Goal: Task Accomplishment & Management: Manage account settings

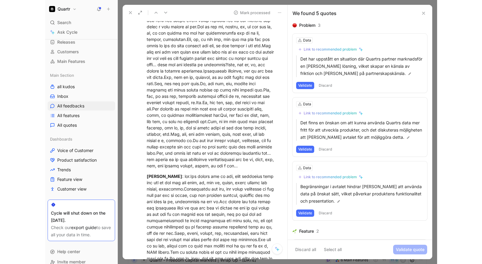
scroll to position [587, 0]
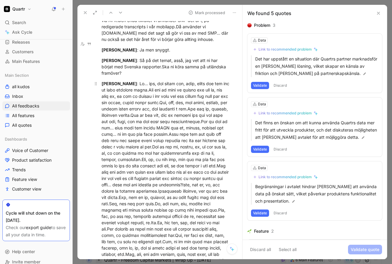
click at [144, 101] on div "[PERSON_NAME]" at bounding box center [166, 184] width 129 height 209
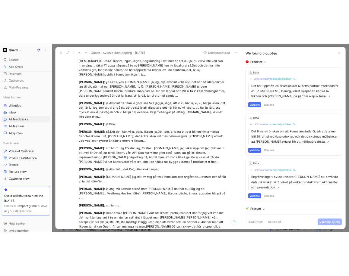
scroll to position [767, 0]
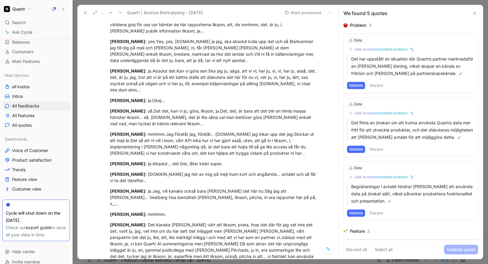
click at [85, 11] on icon at bounding box center [85, 12] width 5 height 5
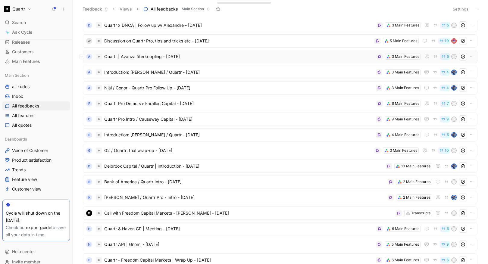
click at [211, 58] on span "Quartr | Avanza återkoppling - [DATE]" at bounding box center [239, 56] width 270 height 7
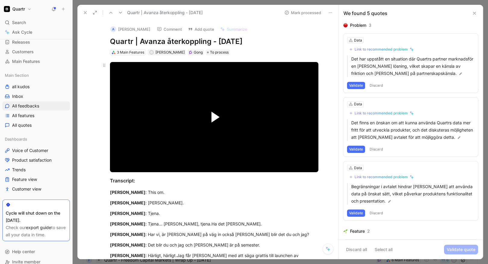
click at [212, 119] on span "Video Player" at bounding box center [215, 117] width 8 height 11
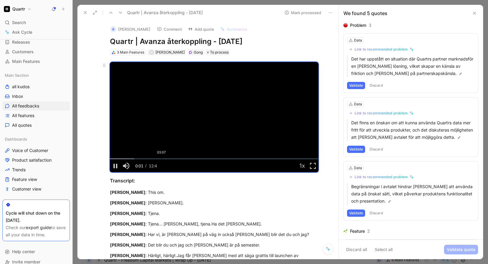
click at [160, 158] on div "Loaded : 11.72% 03:07 00:01" at bounding box center [214, 158] width 208 height 1
click at [165, 159] on div "Loaded : 37.17% 03:27 03:20" at bounding box center [214, 158] width 208 height 1
click at [169, 159] on div "Loaded : 43.99% 03:41 03:28" at bounding box center [214, 158] width 208 height 1
click at [173, 159] on div "Loaded : 43.99% 03:55 03:44" at bounding box center [214, 158] width 208 height 1
click at [177, 159] on div "Loaded : 43.99% 04:12 03:55" at bounding box center [214, 158] width 208 height 1
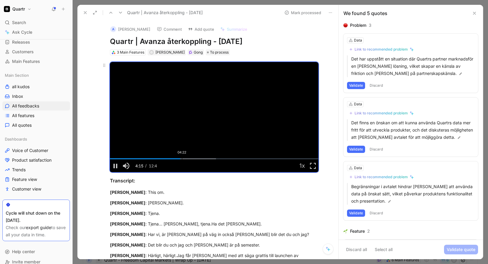
click at [180, 159] on div "Loaded : 50.81% 04:22 04:15" at bounding box center [214, 158] width 208 height 1
click at [183, 159] on div "Loaded : 50.81% 04:34 04:34" at bounding box center [214, 158] width 208 height 1
click at [186, 159] on div "Loaded : 50.81% 04:42 04:36" at bounding box center [214, 158] width 208 height 1
click at [188, 159] on div "Loaded : 50.81% 04:50 04:44" at bounding box center [214, 158] width 208 height 1
click at [191, 159] on div "Loaded : 50.81% 05:02 04:52" at bounding box center [214, 158] width 208 height 1
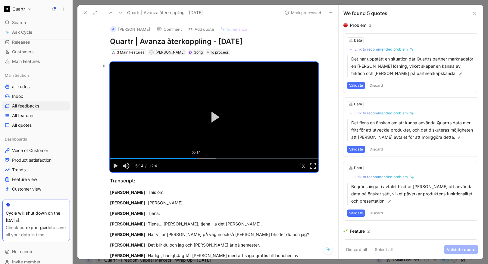
click at [194, 159] on div "Loaded : 50.81% 05:14 05:14" at bounding box center [214, 158] width 208 height 1
click at [197, 159] on div "Loaded : 50.81% 05:23 05:23" at bounding box center [214, 158] width 208 height 1
click at [199, 159] on div "Loaded : 50.81% 05:31 05:24" at bounding box center [214, 158] width 208 height 1
click at [202, 159] on div "Loaded : 50.81% 05:42 05:42" at bounding box center [214, 158] width 208 height 1
click at [203, 159] on div "Loaded : 64.45% 05:47 05:45" at bounding box center [214, 158] width 208 height 1
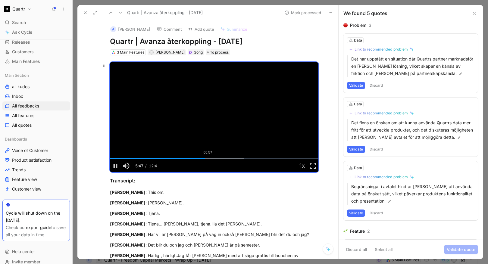
click at [206, 159] on div "Loaded : 64.45% 05:57 05:47" at bounding box center [214, 158] width 208 height 1
click at [208, 159] on div "Loaded : 64.45% 06:03 05:59" at bounding box center [214, 158] width 208 height 1
click at [209, 159] on div "Loaded : 64.45% 06:08 06:05" at bounding box center [214, 158] width 208 height 1
click at [210, 159] on div "Loaded : 64.45% 06:12 06:08" at bounding box center [214, 158] width 208 height 1
click at [212, 159] on div "Loaded : 64.45% 06:19 06:13" at bounding box center [214, 158] width 208 height 1
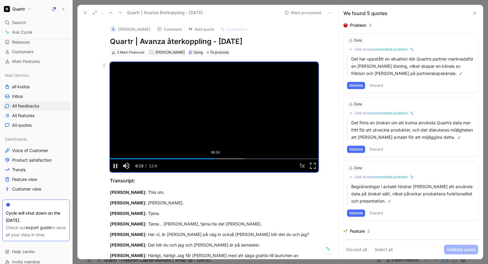
click at [214, 159] on div "Loaded : 64.45% 06:24 06:19" at bounding box center [214, 158] width 208 height 1
click at [215, 159] on div "Loaded : 71.27% 06:31 06:27" at bounding box center [214, 158] width 208 height 1
click at [217, 159] on div "Loaded : 71.27% 06:36 06:32" at bounding box center [214, 158] width 208 height 1
click at [219, 159] on div "Loaded : 71.27% 06:44 06:36" at bounding box center [214, 158] width 208 height 1
click at [221, 159] on div "Loaded : 71.27% 06:51 06:45" at bounding box center [214, 158] width 208 height 1
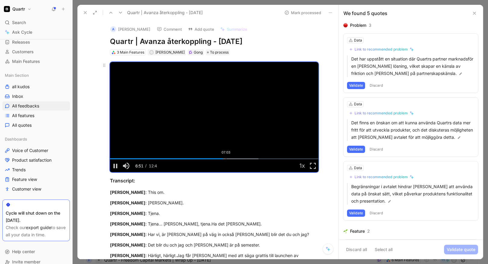
click at [224, 159] on div "Loaded : 71.27% 07:03 06:51" at bounding box center [214, 158] width 208 height 1
click at [226, 159] on div "Loaded : 71.27% 07:10 07:03" at bounding box center [214, 158] width 208 height 1
click at [227, 159] on div "Loaded : 78.08% 07:15 07:11" at bounding box center [214, 158] width 208 height 1
click at [230, 159] on div "Loaded : 78.08% 07:25 07:15" at bounding box center [214, 158] width 208 height 1
click at [233, 159] on div "Loaded : 78.08% 07:34 07:25" at bounding box center [214, 158] width 208 height 1
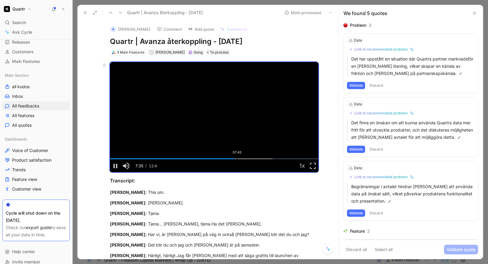
click at [235, 159] on div "Loaded : 78.08% 07:43 07:35" at bounding box center [214, 158] width 208 height 1
click at [237, 159] on div "Loaded : 78.08% 07:49 07:44" at bounding box center [214, 158] width 208 height 1
click at [237, 159] on div "Loaded : 78.08% 07:51 07:51" at bounding box center [214, 158] width 208 height 1
click at [239, 159] on div "Loaded : 78.08% 07:55 07:52" at bounding box center [214, 158] width 208 height 1
click at [240, 159] on div "Loaded : 84.90% 08:02 08:02" at bounding box center [214, 158] width 208 height 1
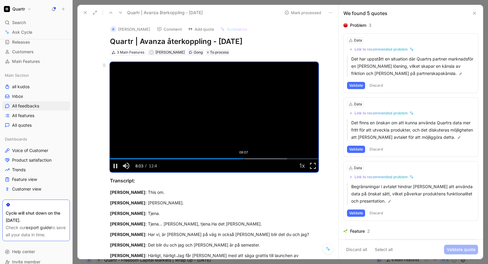
click at [242, 159] on div "Loaded : 84.90% 08:07 08:03" at bounding box center [214, 158] width 208 height 1
click at [243, 159] on div "Loaded : 84.90% 08:13 08:09" at bounding box center [214, 158] width 208 height 1
click at [245, 159] on div "Loaded : 84.90% 08:20 08:14" at bounding box center [214, 158] width 208 height 1
click at [247, 159] on div "Loaded : 84.90% 08:25 08:20" at bounding box center [214, 158] width 208 height 1
click at [249, 159] on div "Loaded : 84.90% 08:32 08:32" at bounding box center [214, 158] width 208 height 1
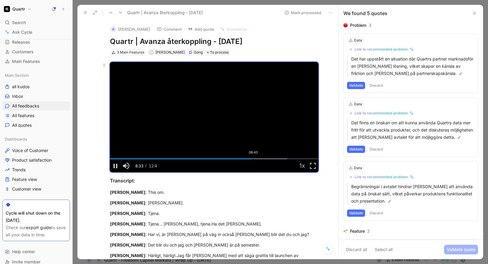
click at [252, 159] on div "Loaded : 84.90% 08:43 08:33" at bounding box center [214, 158] width 208 height 1
click at [253, 159] on div "Loaded : 84.90% 08:48 08:48" at bounding box center [214, 158] width 208 height 1
click at [117, 158] on div "Loaded : 91.72% 00:31 00:31" at bounding box center [214, 158] width 208 height 1
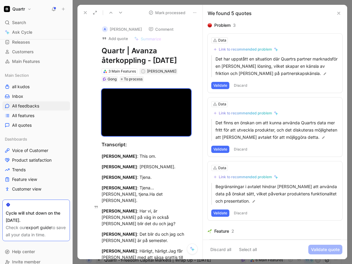
click at [239, 87] on button "Discard" at bounding box center [241, 85] width 18 height 7
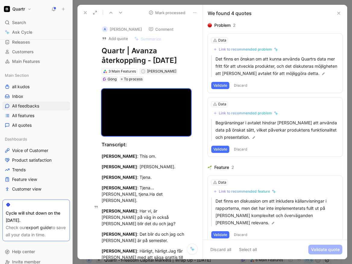
click at [239, 86] on button "Discard" at bounding box center [241, 85] width 18 height 7
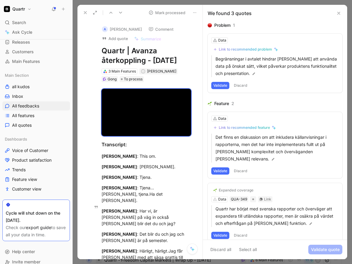
click at [240, 85] on button "Discard" at bounding box center [241, 85] width 18 height 7
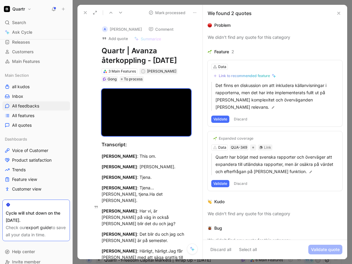
click at [239, 116] on button "Discard" at bounding box center [241, 119] width 18 height 7
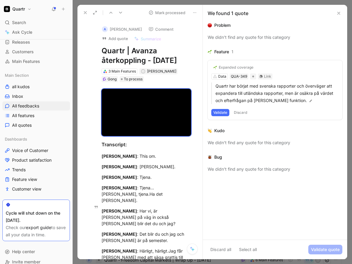
click at [239, 111] on button "Discard" at bounding box center [241, 112] width 18 height 7
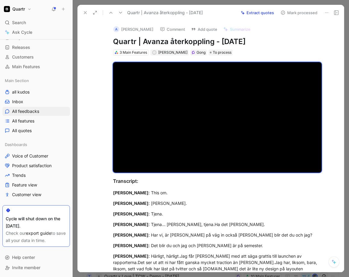
scroll to position [1897, 0]
click at [117, 166] on span "Video Player" at bounding box center [118, 166] width 11 height 0
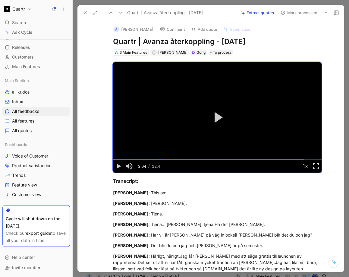
click at [86, 11] on icon at bounding box center [85, 12] width 5 height 5
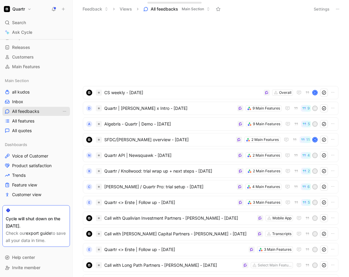
scroll to position [3004, 0]
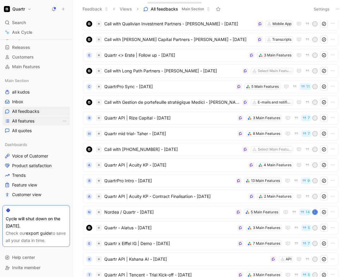
click at [33, 125] on link "All features" at bounding box center [35, 120] width 67 height 9
click at [34, 128] on link "All quotes" at bounding box center [35, 130] width 67 height 9
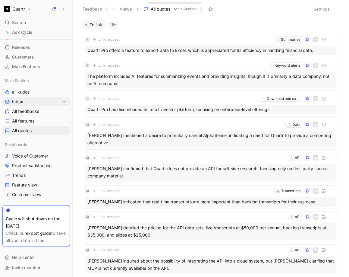
click at [31, 103] on link "Inbox" at bounding box center [35, 101] width 67 height 9
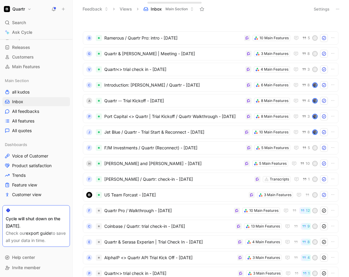
click at [23, 9] on h1 "Quartr" at bounding box center [18, 8] width 13 height 5
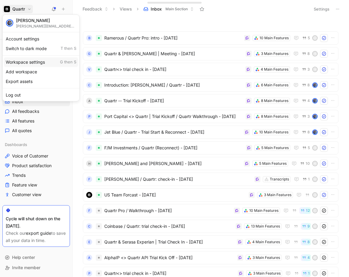
click at [26, 62] on div "Workspace settings G then S" at bounding box center [41, 62] width 74 height 10
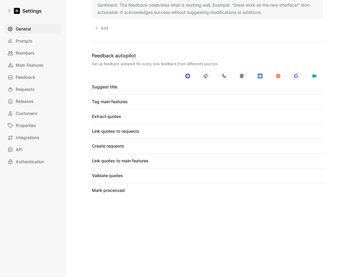
scroll to position [582, 0]
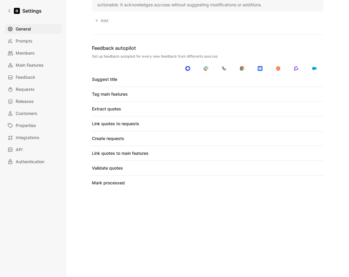
click at [203, 165] on div at bounding box center [206, 167] width 8 height 5
click at [0, 0] on input "checkbox" at bounding box center [0, 0] width 0 height 0
click at [205, 180] on div at bounding box center [207, 182] width 4 height 4
click at [0, 0] on input "checkbox" at bounding box center [0, 0] width 0 height 0
drag, startPoint x: 295, startPoint y: 164, endPoint x: 294, endPoint y: 173, distance: 8.8
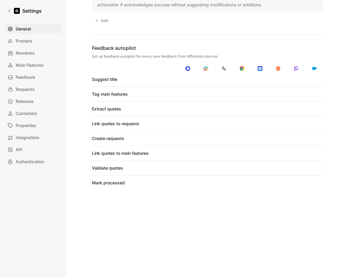
click at [296, 166] on div at bounding box center [298, 168] width 4 height 4
click at [0, 0] on input "checkbox" at bounding box center [0, 0] width 0 height 0
click at [296, 180] on div at bounding box center [298, 182] width 4 height 4
click at [0, 0] on input "checkbox" at bounding box center [0, 0] width 0 height 0
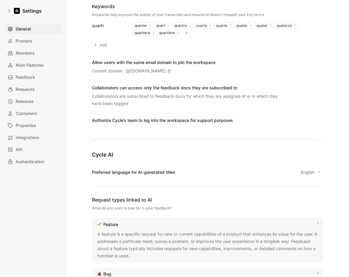
scroll to position [0, 0]
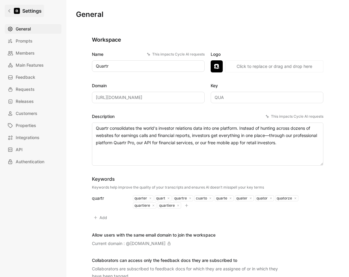
click at [10, 9] on icon at bounding box center [9, 11] width 4 height 4
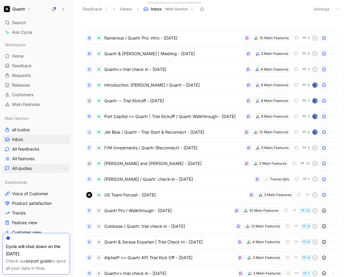
click at [26, 168] on span "All quotes" at bounding box center [22, 168] width 20 height 6
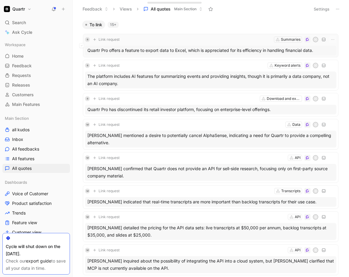
click at [256, 42] on div "R Link request Summaries H" at bounding box center [210, 39] width 251 height 7
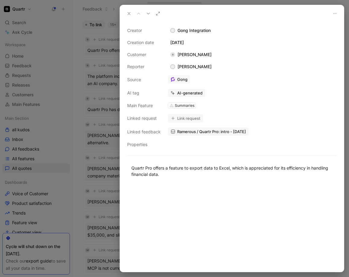
click at [131, 14] on icon at bounding box center [129, 13] width 5 height 5
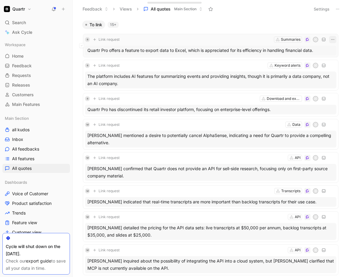
click at [330, 39] on icon "button" at bounding box center [332, 39] width 5 height 5
click at [321, 68] on div "Delete" at bounding box center [312, 69] width 35 height 7
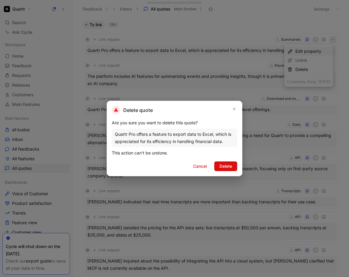
click at [233, 167] on button "Delete" at bounding box center [225, 166] width 23 height 10
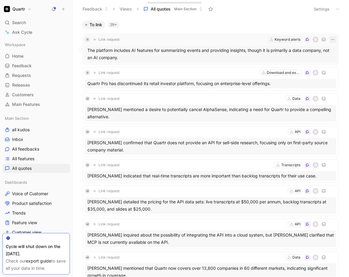
click at [330, 39] on icon "button" at bounding box center [332, 39] width 5 height 5
click at [324, 68] on div "Delete" at bounding box center [312, 69] width 35 height 7
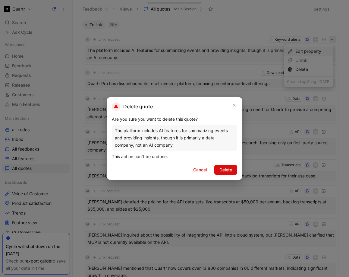
click at [230, 167] on span "Delete" at bounding box center [225, 169] width 13 height 7
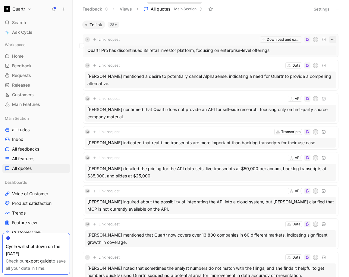
click at [330, 40] on icon "button" at bounding box center [332, 39] width 5 height 5
click at [318, 71] on div "Delete" at bounding box center [312, 69] width 35 height 7
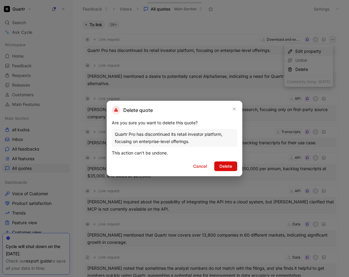
click at [221, 163] on span "Delete" at bounding box center [225, 165] width 13 height 7
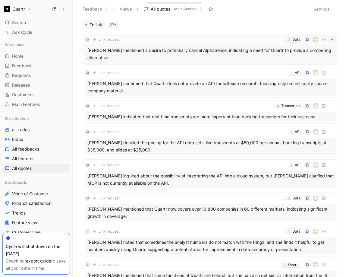
click at [330, 40] on icon "button" at bounding box center [332, 39] width 5 height 5
click at [316, 72] on div "Delete" at bounding box center [312, 69] width 35 height 7
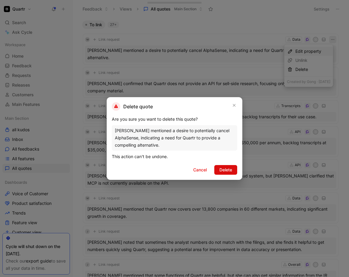
click at [230, 171] on span "Delete" at bounding box center [225, 169] width 13 height 7
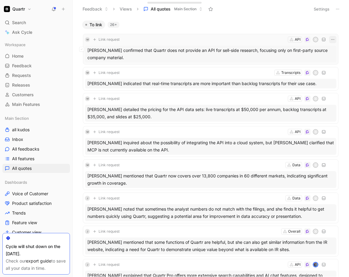
click at [331, 37] on icon "button" at bounding box center [332, 39] width 5 height 5
click at [320, 70] on div "Delete" at bounding box center [312, 69] width 35 height 7
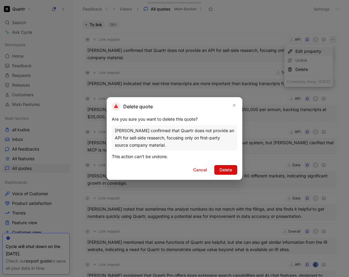
click at [225, 170] on span "Delete" at bounding box center [225, 169] width 13 height 7
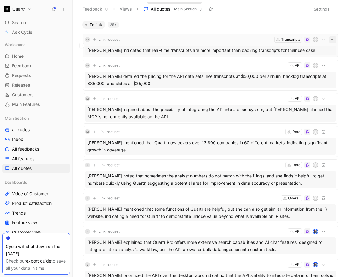
click at [329, 42] on button "button" at bounding box center [332, 39] width 7 height 7
click at [318, 72] on div "Delete" at bounding box center [312, 69] width 35 height 7
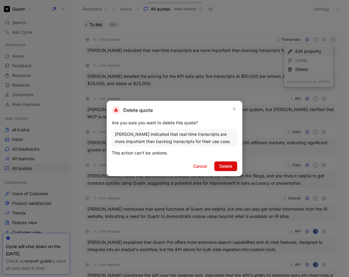
click at [229, 167] on span "Delete" at bounding box center [225, 165] width 13 height 7
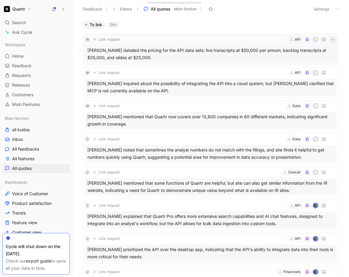
click at [330, 41] on icon "button" at bounding box center [332, 39] width 5 height 5
click at [318, 67] on div "Delete" at bounding box center [312, 69] width 35 height 7
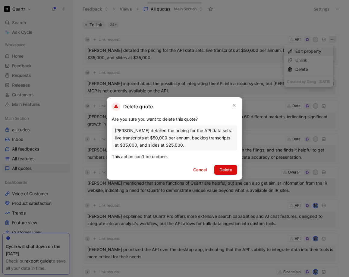
click at [234, 167] on button "Delete" at bounding box center [225, 170] width 23 height 10
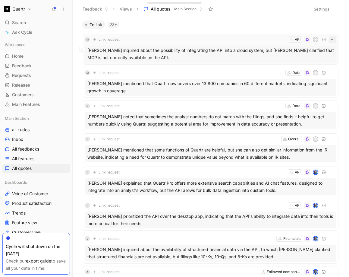
click at [330, 40] on icon "button" at bounding box center [332, 39] width 5 height 5
click at [320, 65] on div "Delete" at bounding box center [308, 69] width 49 height 9
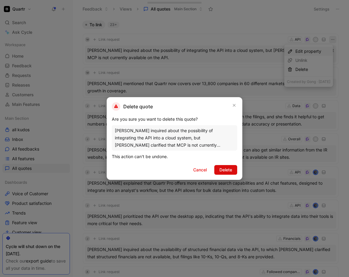
click at [219, 168] on span "Delete" at bounding box center [225, 169] width 13 height 7
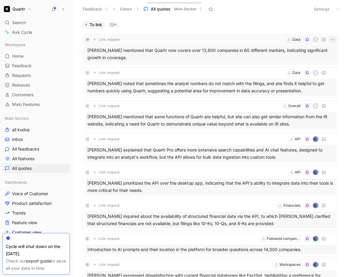
click at [331, 39] on icon "button" at bounding box center [332, 39] width 3 height 1
click at [324, 67] on div "Delete" at bounding box center [312, 69] width 35 height 7
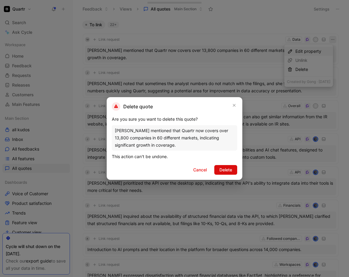
click at [230, 167] on span "Delete" at bounding box center [225, 169] width 13 height 7
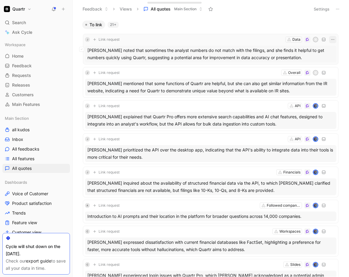
click at [330, 39] on icon "button" at bounding box center [332, 39] width 5 height 5
click at [314, 67] on div "Delete" at bounding box center [312, 69] width 35 height 7
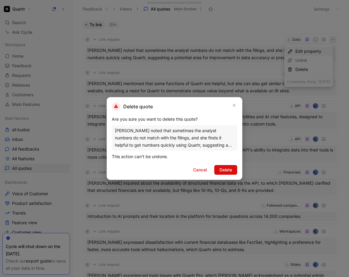
click at [227, 170] on span "Delete" at bounding box center [225, 169] width 13 height 7
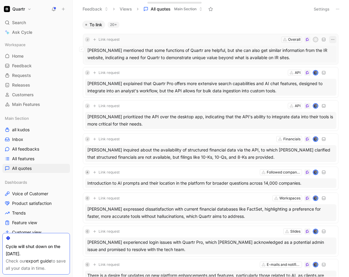
click at [330, 39] on icon "button" at bounding box center [332, 39] width 5 height 5
click at [315, 67] on div "Delete" at bounding box center [312, 69] width 35 height 7
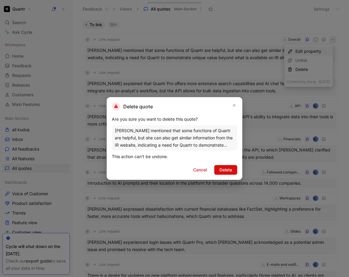
click at [235, 170] on button "Delete" at bounding box center [225, 170] width 23 height 10
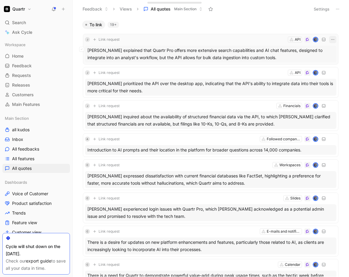
click at [329, 40] on button "button" at bounding box center [332, 39] width 7 height 7
click at [314, 67] on div "Delete" at bounding box center [312, 69] width 35 height 7
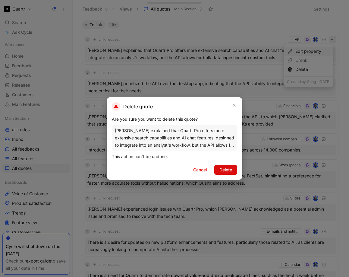
click at [232, 168] on button "Delete" at bounding box center [225, 170] width 23 height 10
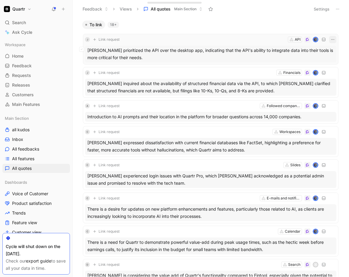
click at [330, 39] on icon "button" at bounding box center [332, 39] width 5 height 5
click at [318, 71] on div "Delete" at bounding box center [312, 69] width 35 height 7
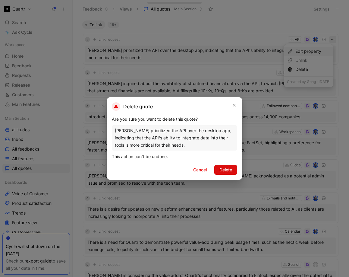
click at [221, 168] on span "Delete" at bounding box center [225, 169] width 13 height 7
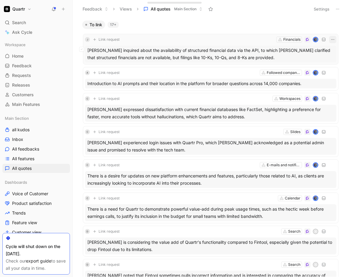
click at [330, 40] on icon "button" at bounding box center [332, 39] width 5 height 5
click at [305, 72] on div "Delete" at bounding box center [312, 69] width 35 height 7
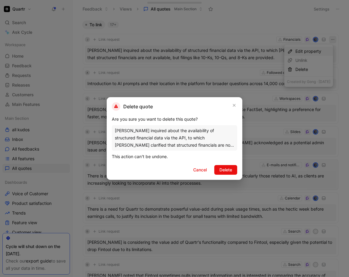
drag, startPoint x: 235, startPoint y: 171, endPoint x: 240, endPoint y: 141, distance: 30.4
click at [235, 171] on button "Delete" at bounding box center [225, 170] width 23 height 10
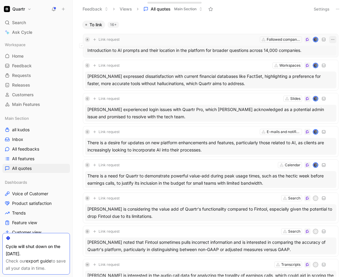
click at [330, 40] on icon "button" at bounding box center [332, 39] width 5 height 5
click at [314, 67] on div "Delete" at bounding box center [312, 69] width 35 height 7
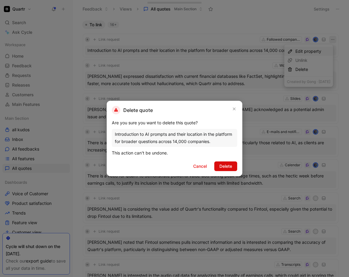
click at [224, 169] on span "Delete" at bounding box center [225, 165] width 13 height 7
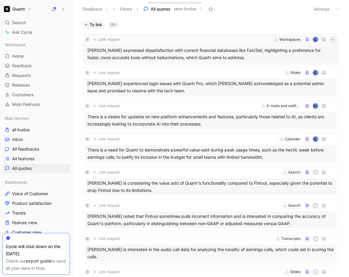
click at [330, 39] on icon "button" at bounding box center [332, 39] width 5 height 5
click at [318, 67] on div "Delete" at bounding box center [312, 69] width 35 height 7
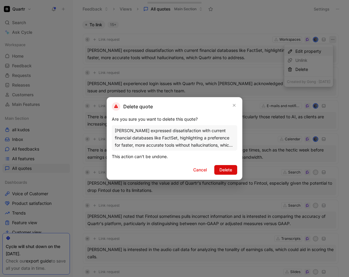
click at [229, 171] on span "Delete" at bounding box center [225, 169] width 13 height 7
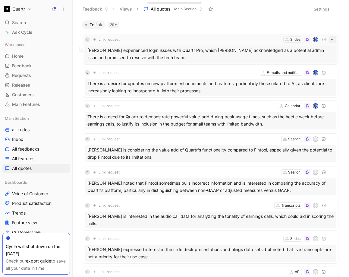
click at [330, 41] on icon "button" at bounding box center [332, 39] width 5 height 5
click at [309, 73] on div "Delete" at bounding box center [308, 69] width 49 height 9
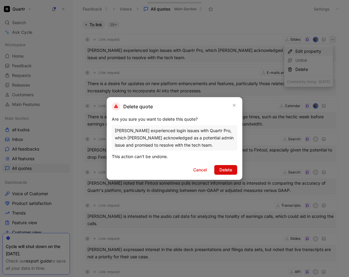
click at [230, 169] on span "Delete" at bounding box center [225, 169] width 13 height 7
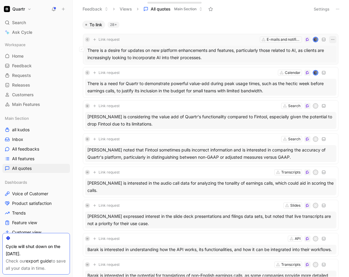
click at [329, 36] on button "button" at bounding box center [332, 39] width 7 height 7
click at [303, 72] on div "Delete" at bounding box center [312, 69] width 35 height 7
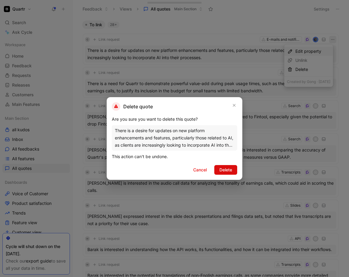
click at [222, 171] on span "Delete" at bounding box center [225, 169] width 13 height 7
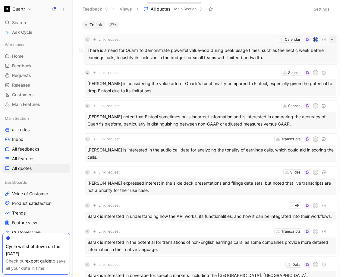
click at [330, 40] on icon "button" at bounding box center [332, 39] width 5 height 5
click at [316, 69] on div "Delete" at bounding box center [312, 69] width 35 height 7
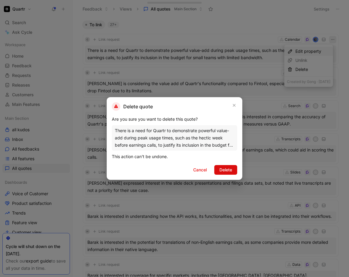
click at [230, 170] on span "Delete" at bounding box center [225, 169] width 13 height 7
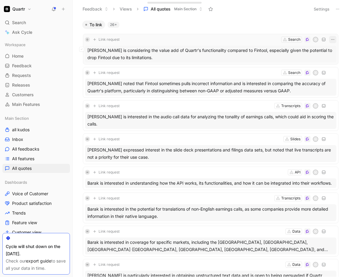
click at [330, 41] on icon "button" at bounding box center [332, 39] width 5 height 5
click at [255, 51] on div "[PERSON_NAME] is considering the value add of Quartr's functionality compared t…" at bounding box center [210, 53] width 251 height 17
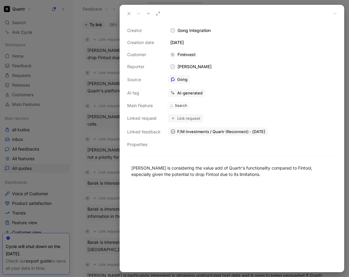
click at [128, 14] on icon at bounding box center [129, 13] width 5 height 5
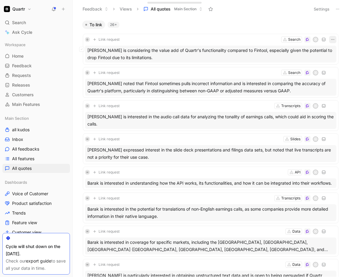
click at [330, 38] on icon "button" at bounding box center [332, 39] width 5 height 5
click at [317, 65] on div "Delete" at bounding box center [308, 69] width 49 height 9
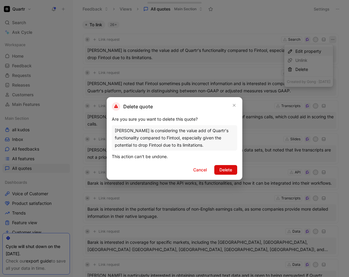
click at [228, 167] on span "Delete" at bounding box center [225, 169] width 13 height 7
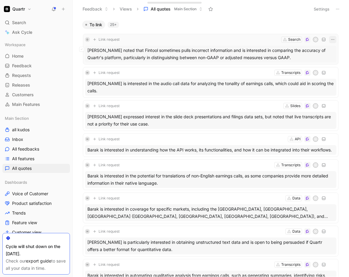
click at [330, 40] on icon "button" at bounding box center [332, 39] width 5 height 5
click at [301, 73] on div "Delete" at bounding box center [308, 69] width 49 height 9
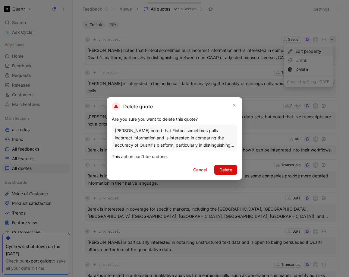
click at [222, 171] on span "Delete" at bounding box center [225, 169] width 13 height 7
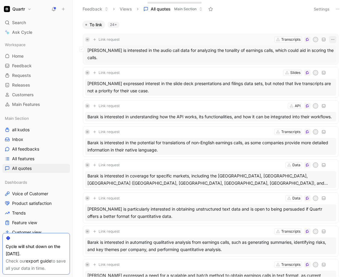
click at [330, 39] on icon "button" at bounding box center [332, 39] width 5 height 5
click at [319, 67] on div "Delete" at bounding box center [312, 69] width 35 height 7
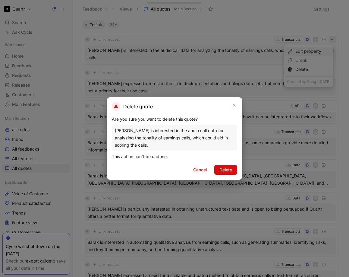
click at [224, 171] on span "Delete" at bounding box center [225, 169] width 13 height 7
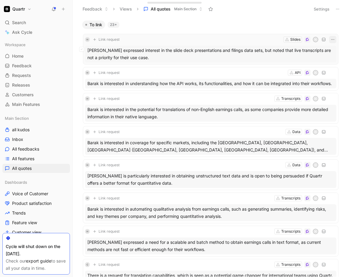
click at [330, 39] on icon "button" at bounding box center [332, 39] width 5 height 5
click at [317, 67] on div "Delete" at bounding box center [312, 69] width 35 height 7
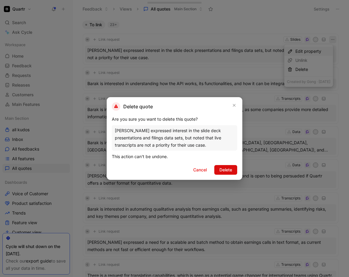
click at [222, 168] on span "Delete" at bounding box center [225, 169] width 13 height 7
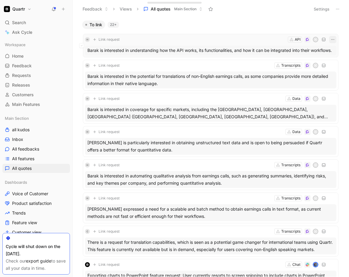
click at [330, 39] on icon "button" at bounding box center [332, 39] width 5 height 5
click at [316, 70] on div "Delete" at bounding box center [312, 69] width 35 height 7
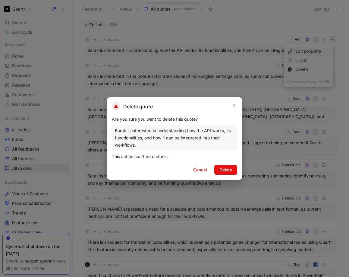
drag, startPoint x: 232, startPoint y: 167, endPoint x: 240, endPoint y: 108, distance: 59.6
click at [232, 167] on span "Delete" at bounding box center [225, 169] width 13 height 7
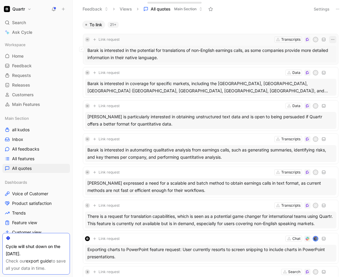
click at [330, 39] on icon "button" at bounding box center [332, 39] width 5 height 5
click at [320, 69] on div "Delete" at bounding box center [312, 69] width 35 height 7
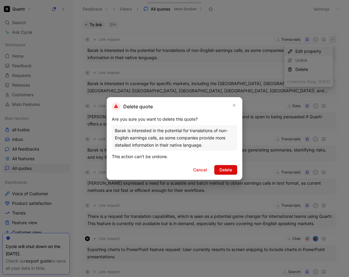
click at [222, 170] on span "Delete" at bounding box center [225, 169] width 13 height 7
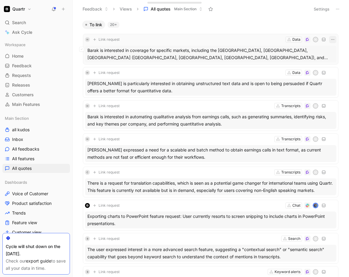
click at [330, 39] on icon "button" at bounding box center [332, 39] width 5 height 5
click at [315, 67] on div "Delete" at bounding box center [312, 69] width 35 height 7
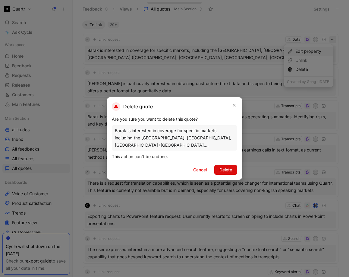
drag, startPoint x: 230, startPoint y: 168, endPoint x: 258, endPoint y: 138, distance: 41.1
click at [230, 168] on span "Delete" at bounding box center [225, 169] width 13 height 7
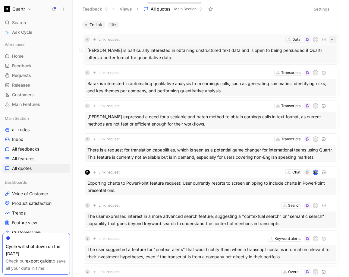
click at [330, 41] on icon "button" at bounding box center [332, 39] width 5 height 5
click at [318, 69] on div "Delete" at bounding box center [312, 69] width 35 height 7
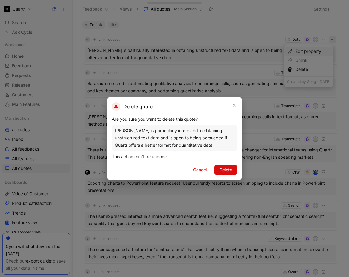
click at [227, 166] on span "Delete" at bounding box center [225, 169] width 13 height 7
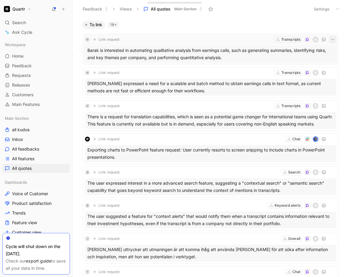
click at [329, 42] on button "button" at bounding box center [332, 39] width 7 height 7
click at [312, 68] on div "Delete" at bounding box center [312, 69] width 35 height 7
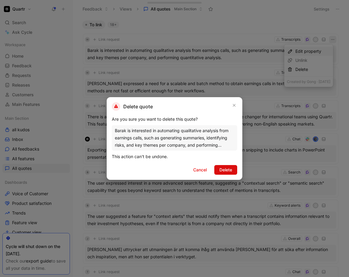
click at [227, 168] on span "Delete" at bounding box center [225, 169] width 13 height 7
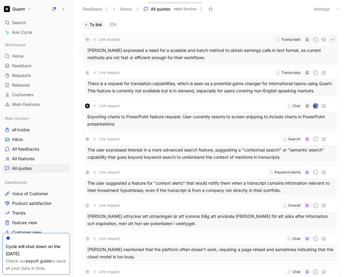
click at [330, 39] on icon "button" at bounding box center [332, 39] width 5 height 5
click at [300, 71] on div "Delete" at bounding box center [312, 69] width 35 height 7
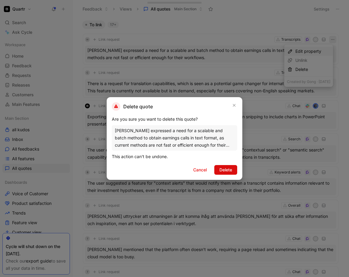
click at [227, 171] on span "Delete" at bounding box center [225, 169] width 13 height 7
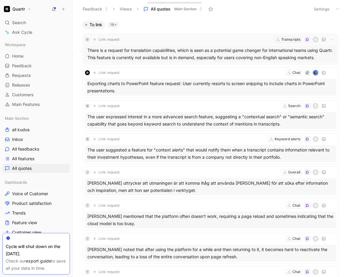
click at [174, 44] on div "C Link request Transcripts H There is a request for translation capabilities, w…" at bounding box center [210, 49] width 251 height 27
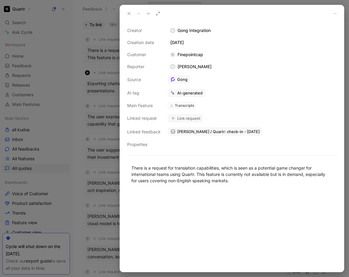
click at [195, 117] on button "Link request" at bounding box center [185, 118] width 35 height 8
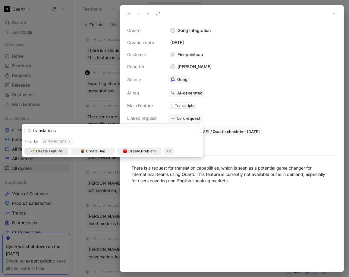
click at [36, 130] on input "translations" at bounding box center [112, 130] width 176 height 9
click at [96, 130] on input "Translations" at bounding box center [112, 130] width 176 height 9
type input "Translations"
click at [49, 150] on span "Create Feature" at bounding box center [49, 151] width 26 height 6
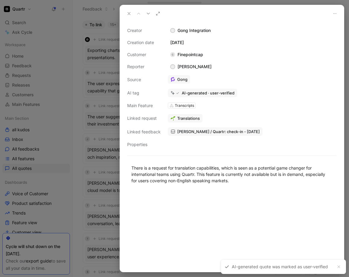
click at [129, 16] on icon at bounding box center [129, 13] width 5 height 5
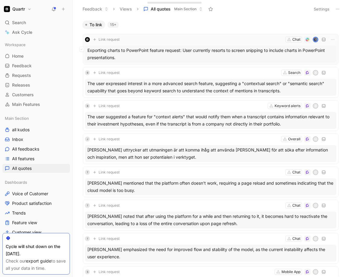
click at [112, 39] on span "Link request" at bounding box center [109, 39] width 21 height 5
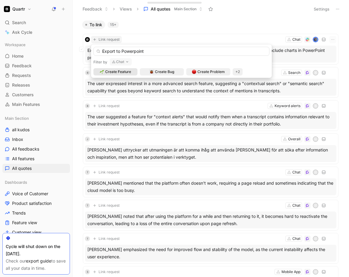
type input "Export to Powerpoint"
click at [123, 71] on span "Create Feature" at bounding box center [118, 72] width 26 height 6
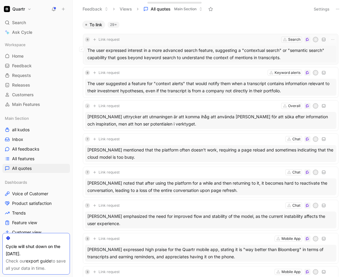
click at [105, 40] on span "Link request" at bounding box center [109, 39] width 21 height 5
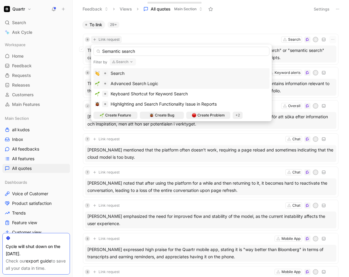
type input "Semantic search"
click at [131, 82] on span "Advanced Search Logic" at bounding box center [135, 83] width 48 height 5
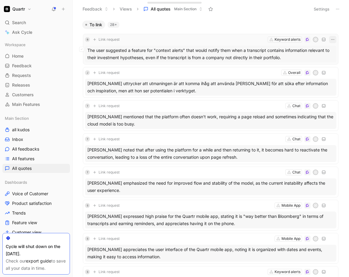
click at [330, 41] on icon "button" at bounding box center [332, 39] width 5 height 5
click at [114, 39] on span "Link request" at bounding box center [109, 39] width 21 height 5
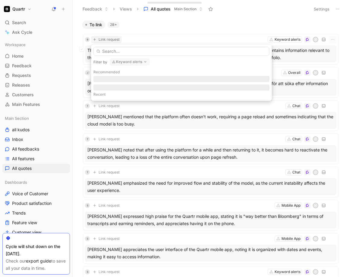
click at [124, 50] on input "text" at bounding box center [181, 51] width 176 height 9
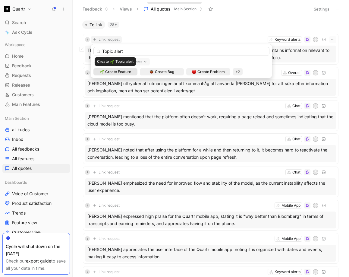
type input "Topic alert"
click at [110, 73] on span "Create Feature" at bounding box center [118, 72] width 26 height 6
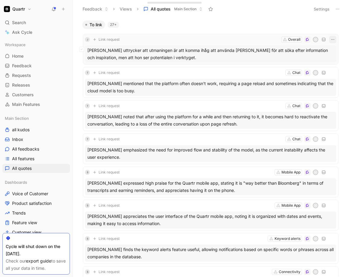
click at [330, 40] on icon "button" at bounding box center [332, 39] width 5 height 5
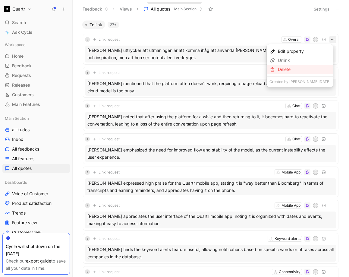
click at [318, 69] on div "Delete" at bounding box center [304, 69] width 52 height 7
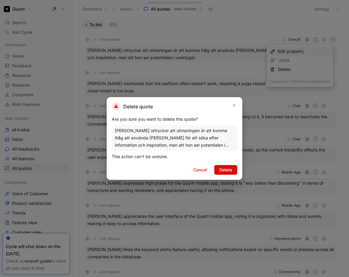
click at [225, 169] on span "Delete" at bounding box center [225, 169] width 13 height 7
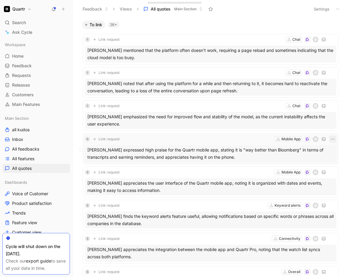
click at [330, 140] on icon "button" at bounding box center [332, 138] width 5 height 5
click at [115, 140] on span "Link request" at bounding box center [109, 138] width 21 height 5
click at [152, 138] on div "S Link request Mobile App H" at bounding box center [210, 138] width 251 height 7
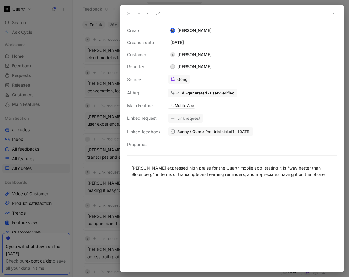
click at [129, 13] on icon at bounding box center [129, 13] width 5 height 5
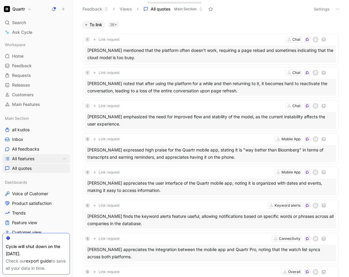
click at [28, 154] on link "All features" at bounding box center [35, 158] width 67 height 9
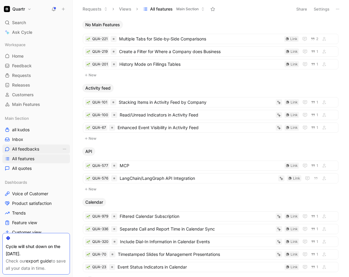
click at [29, 146] on span "All feedbacks" at bounding box center [25, 149] width 27 height 6
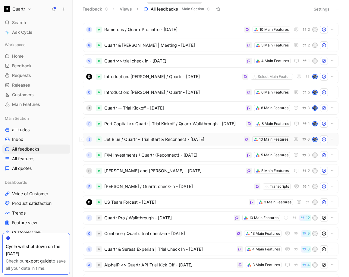
scroll to position [12, 0]
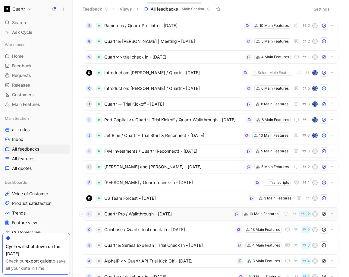
click at [194, 212] on span "Quartr Pro / Walkthrough - [DATE]" at bounding box center [167, 213] width 127 height 7
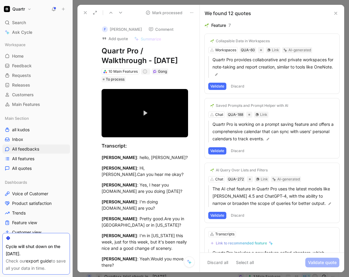
click at [238, 88] on button "Discard" at bounding box center [238, 86] width 18 height 7
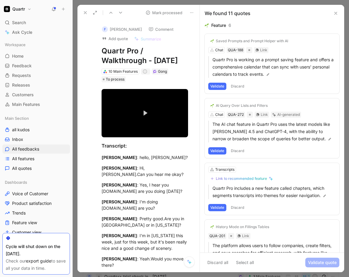
click at [238, 86] on button "Discard" at bounding box center [238, 86] width 18 height 7
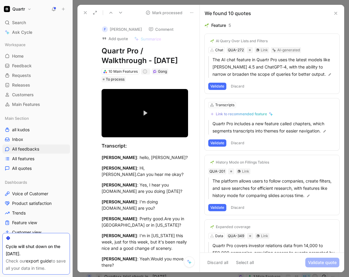
click at [238, 86] on button "Discard" at bounding box center [238, 86] width 18 height 7
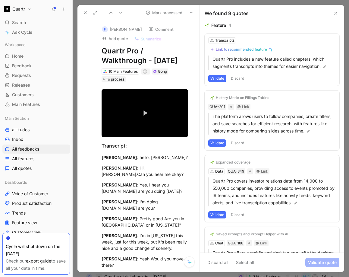
click at [240, 81] on button "Discard" at bounding box center [238, 78] width 18 height 7
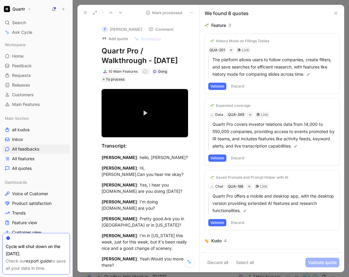
click at [240, 90] on button "Discard" at bounding box center [238, 86] width 18 height 7
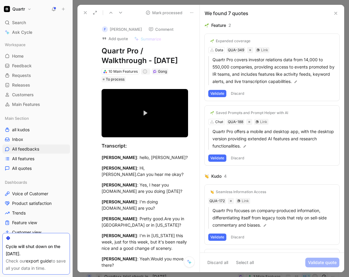
click at [240, 92] on button "Discard" at bounding box center [238, 93] width 18 height 7
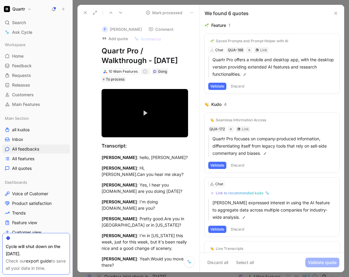
click at [239, 86] on button "Discard" at bounding box center [238, 86] width 18 height 7
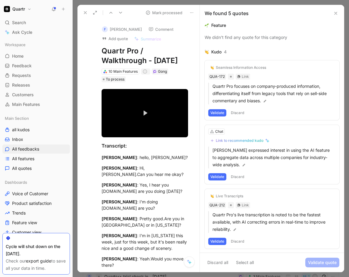
click at [240, 113] on button "Discard" at bounding box center [238, 112] width 18 height 7
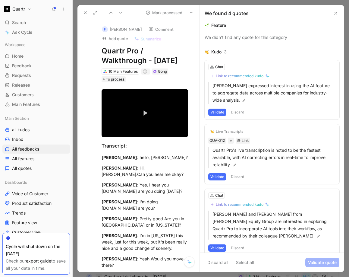
click at [239, 112] on button "Discard" at bounding box center [238, 111] width 18 height 7
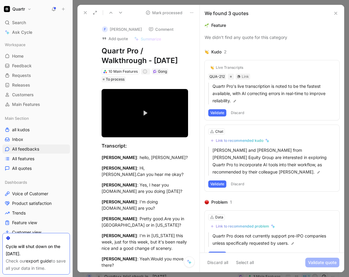
click at [239, 112] on button "Discard" at bounding box center [238, 112] width 18 height 7
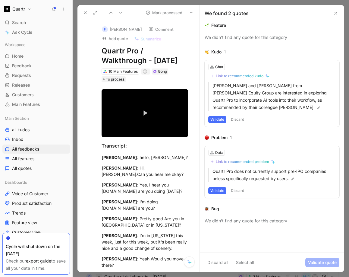
click at [239, 116] on button "Discard" at bounding box center [238, 119] width 18 height 7
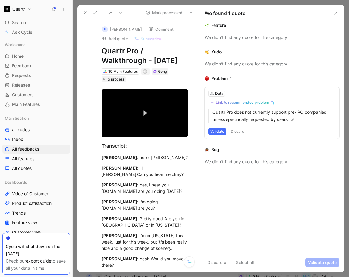
click at [235, 132] on button "Discard" at bounding box center [238, 131] width 18 height 7
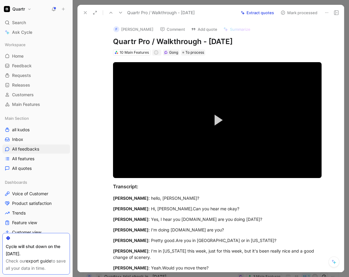
click at [294, 13] on button "Mark processed" at bounding box center [299, 12] width 42 height 8
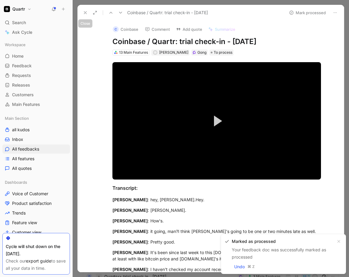
click at [86, 14] on icon at bounding box center [85, 12] width 5 height 5
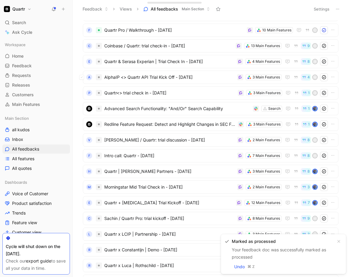
scroll to position [143, 0]
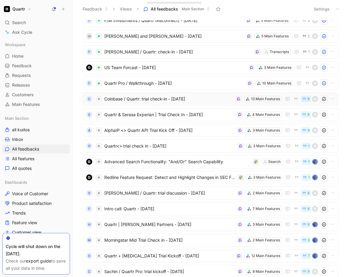
click at [205, 99] on span "Coinbase / Quartr: trial check-in - [DATE]" at bounding box center [168, 98] width 129 height 7
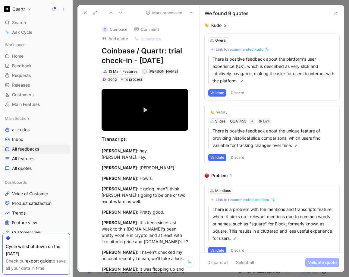
click at [216, 92] on button "Validate" at bounding box center [217, 92] width 18 height 7
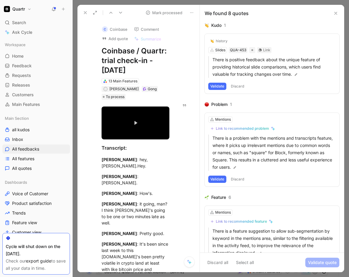
click at [215, 85] on button "Validate" at bounding box center [217, 86] width 18 height 7
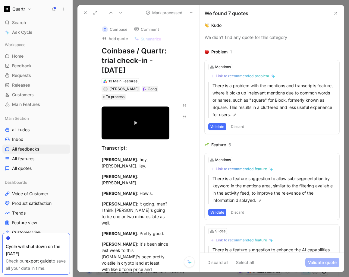
click at [216, 126] on button "Validate" at bounding box center [217, 126] width 18 height 7
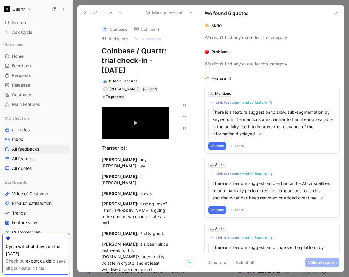
click at [216, 145] on button "Validate" at bounding box center [217, 145] width 18 height 7
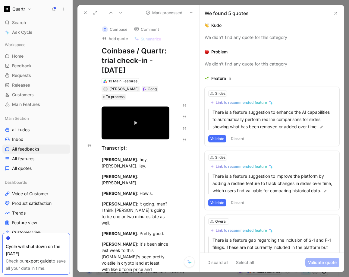
click at [217, 138] on button "Validate" at bounding box center [217, 138] width 18 height 7
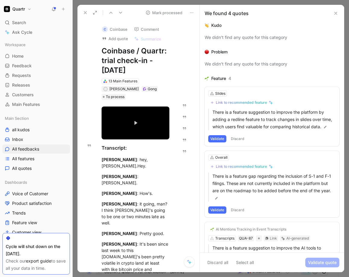
click at [233, 142] on button "Discard" at bounding box center [238, 138] width 18 height 7
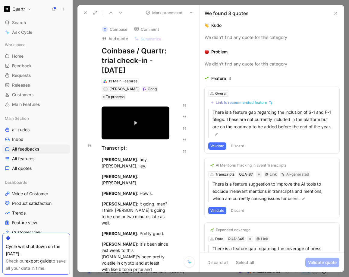
click at [234, 146] on button "Discard" at bounding box center [238, 145] width 18 height 7
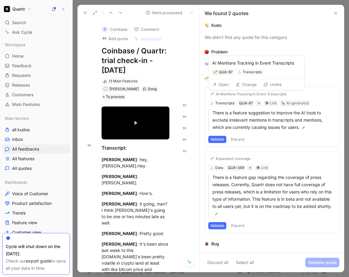
click at [223, 94] on div "AI Mentions Tracking in Event Transcripts" at bounding box center [251, 94] width 70 height 5
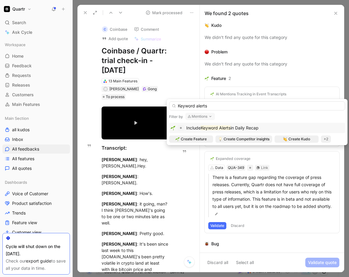
click at [201, 117] on button "Mentions" at bounding box center [200, 116] width 30 height 7
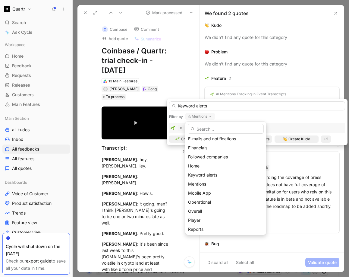
scroll to position [85, 0]
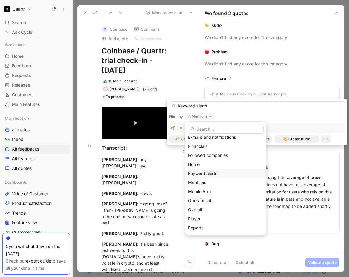
click at [214, 175] on span "Keyword alerts" at bounding box center [202, 173] width 29 height 5
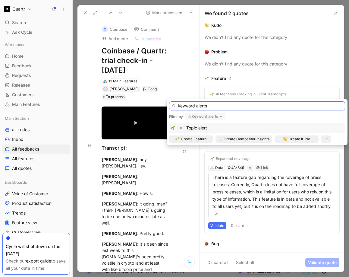
click at [202, 105] on input "Keyword alerts" at bounding box center [257, 105] width 176 height 9
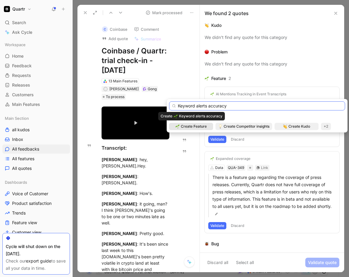
type input "Keyword alerts accuracy"
click at [191, 128] on span "Create Feature" at bounding box center [194, 126] width 26 height 6
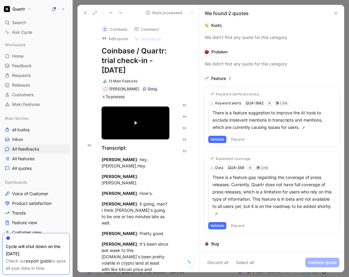
click at [220, 138] on button "Validate" at bounding box center [217, 139] width 18 height 7
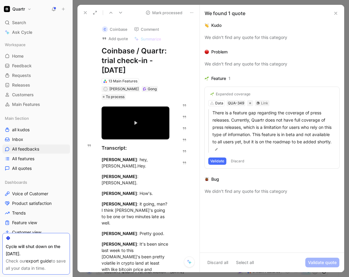
click at [240, 158] on button "Discard" at bounding box center [238, 160] width 18 height 7
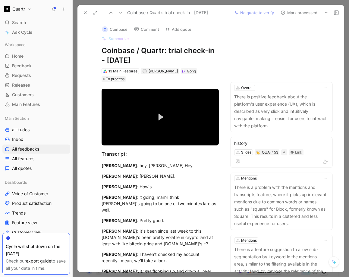
click at [294, 13] on button "Mark processed" at bounding box center [299, 12] width 42 height 8
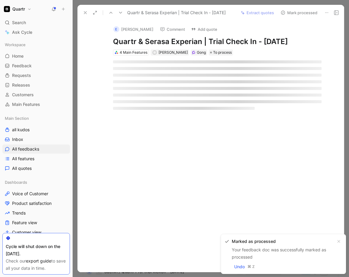
click at [82, 12] on button at bounding box center [85, 12] width 8 height 8
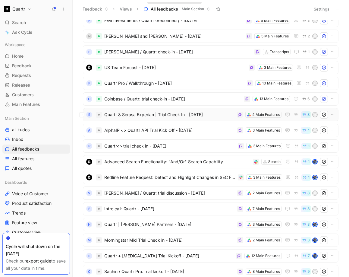
click at [218, 116] on span "Quartr & Serasa Experian | Trial Check In - [DATE]" at bounding box center [169, 114] width 130 height 7
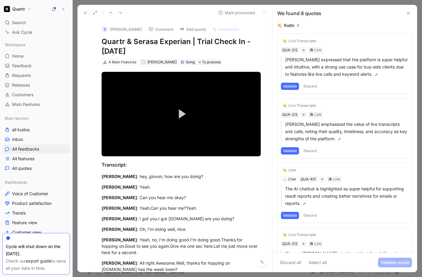
click at [309, 83] on button "Discard" at bounding box center [310, 86] width 18 height 7
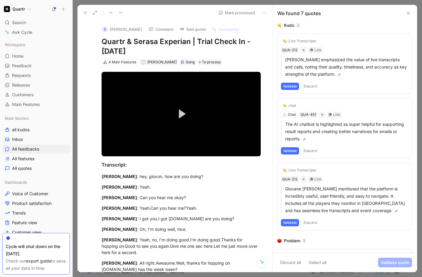
click at [309, 83] on button "Discard" at bounding box center [310, 86] width 18 height 7
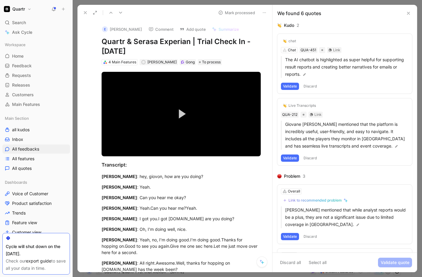
click at [309, 83] on button "Discard" at bounding box center [310, 86] width 18 height 7
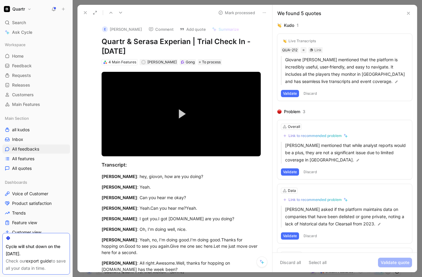
click at [311, 90] on button "Discard" at bounding box center [310, 93] width 18 height 7
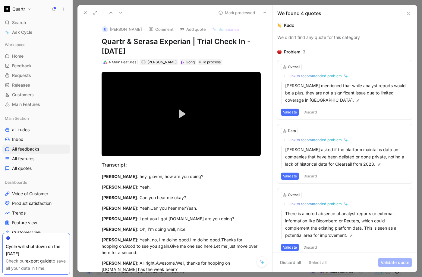
click at [308, 110] on button "Discard" at bounding box center [310, 111] width 18 height 7
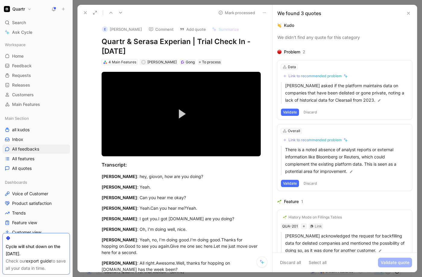
click at [310, 111] on button "Discard" at bounding box center [310, 111] width 18 height 7
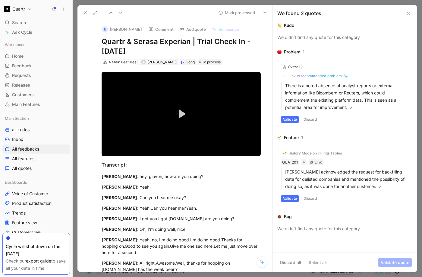
click at [288, 119] on button "Validate" at bounding box center [290, 119] width 18 height 7
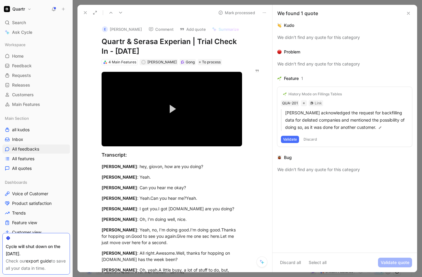
click at [311, 140] on button "Discard" at bounding box center [310, 139] width 18 height 7
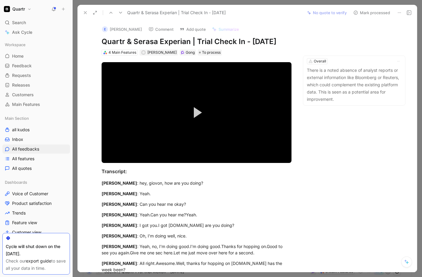
click at [365, 12] on button "Mark processed" at bounding box center [371, 12] width 42 height 8
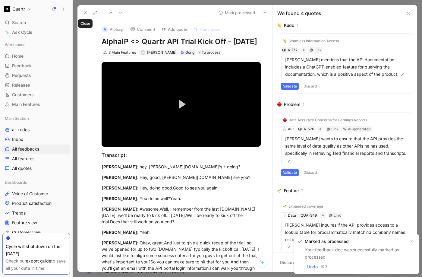
click at [85, 11] on icon at bounding box center [85, 12] width 5 height 5
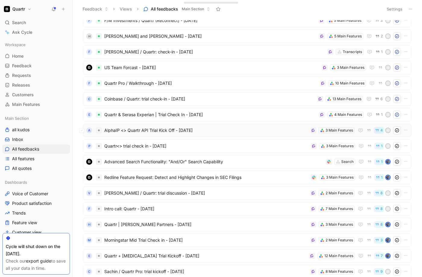
click at [256, 131] on span "AlphaIP <> Quartr API Trial Kick Off - [DATE]" at bounding box center [205, 130] width 203 height 7
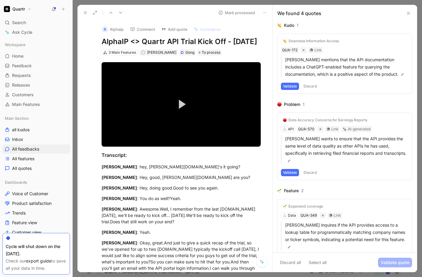
scroll to position [158, 0]
click at [86, 15] on button at bounding box center [85, 12] width 8 height 8
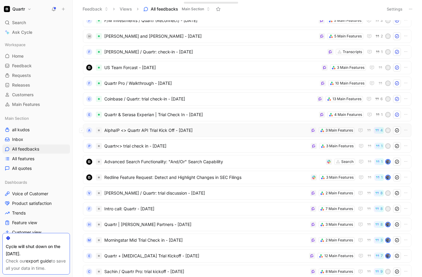
click at [233, 131] on span "AlphaIP <> Quartr API Trial Kick Off - [DATE]" at bounding box center [205, 130] width 203 height 7
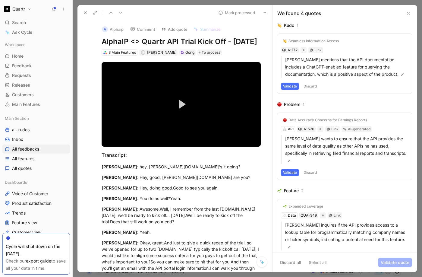
click at [312, 86] on button "Discard" at bounding box center [310, 86] width 18 height 7
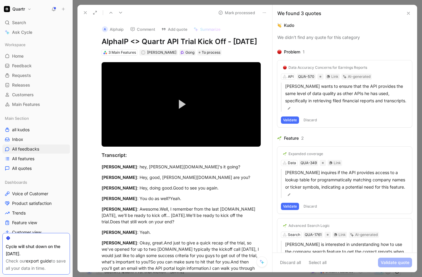
click at [308, 118] on button "Discard" at bounding box center [310, 119] width 18 height 7
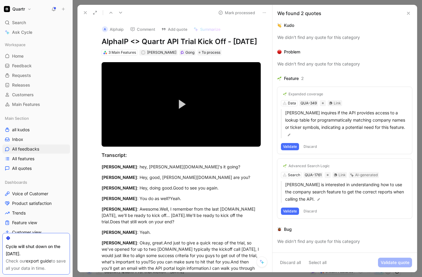
click at [310, 143] on button "Discard" at bounding box center [310, 146] width 18 height 7
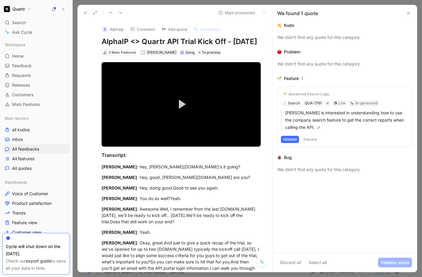
click at [310, 137] on button "Discard" at bounding box center [310, 139] width 18 height 7
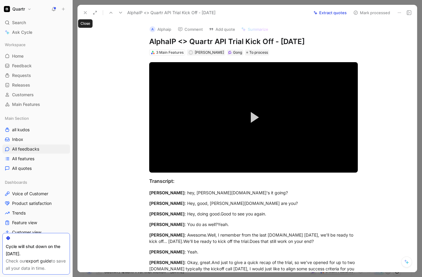
click at [87, 12] on icon at bounding box center [85, 12] width 5 height 5
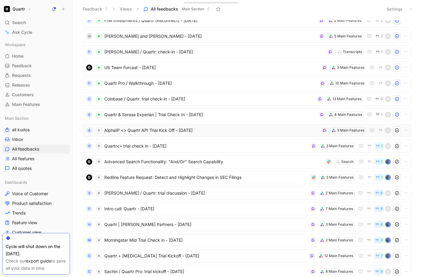
click at [257, 129] on span "AlphaIP <> Quartr API Trial Kick Off - [DATE]" at bounding box center [211, 130] width 215 height 7
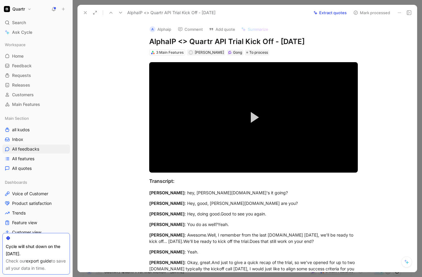
click at [330, 14] on button "Extract quotes" at bounding box center [330, 12] width 39 height 8
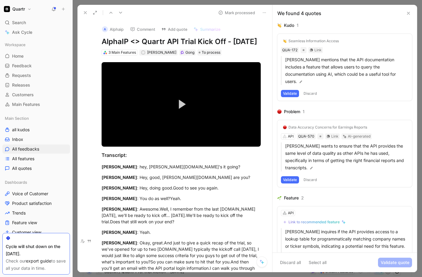
click at [316, 90] on button "Discard" at bounding box center [310, 93] width 18 height 7
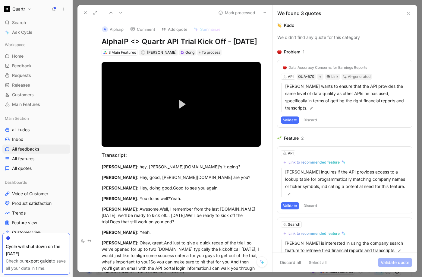
click at [312, 119] on button "Discard" at bounding box center [310, 119] width 18 height 7
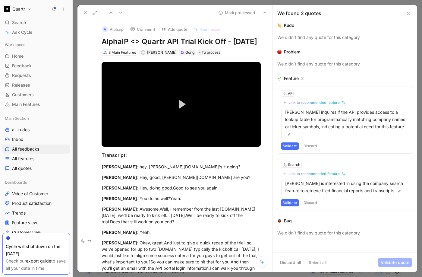
click at [311, 142] on button "Discard" at bounding box center [310, 145] width 18 height 7
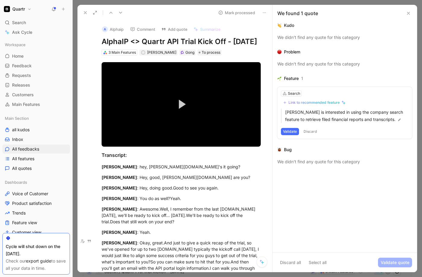
click at [311, 132] on button "Discard" at bounding box center [310, 131] width 18 height 7
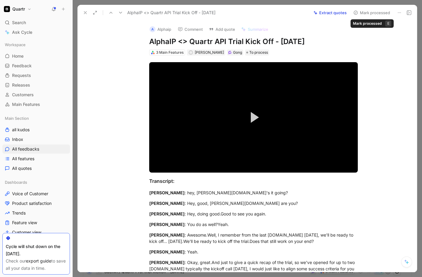
click at [361, 15] on button "Mark processed" at bounding box center [371, 12] width 42 height 8
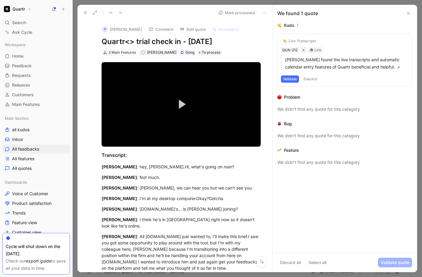
click at [311, 78] on button "Discard" at bounding box center [310, 78] width 18 height 7
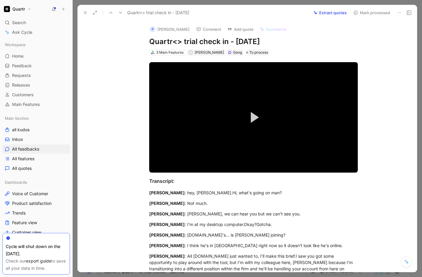
click at [363, 14] on button "Mark processed" at bounding box center [371, 12] width 42 height 8
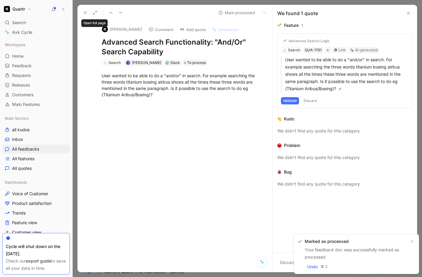
click at [86, 13] on use at bounding box center [85, 12] width 2 height 2
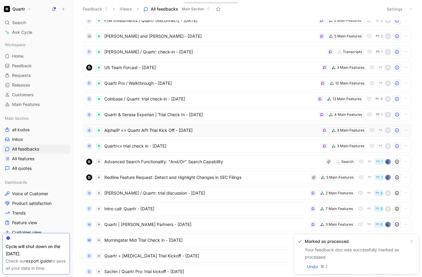
scroll to position [283, 0]
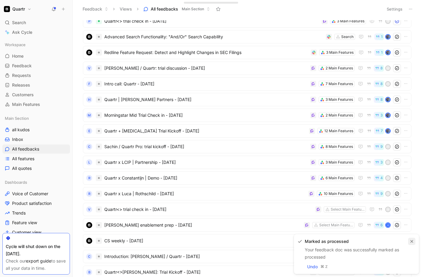
click at [392, 239] on icon "button" at bounding box center [412, 241] width 4 height 4
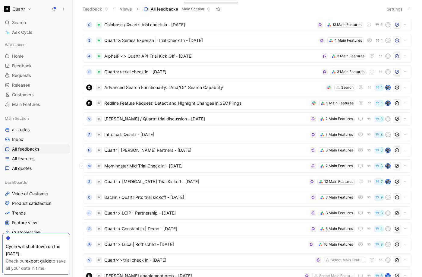
scroll to position [252, 0]
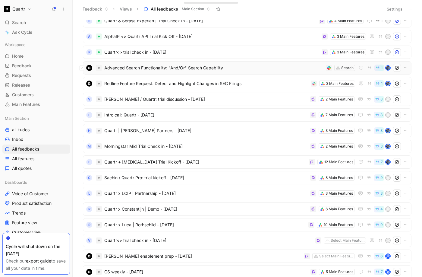
click at [278, 68] on span "Advanced Search Functionality: "And/Or" Search Capability" at bounding box center [213, 67] width 219 height 7
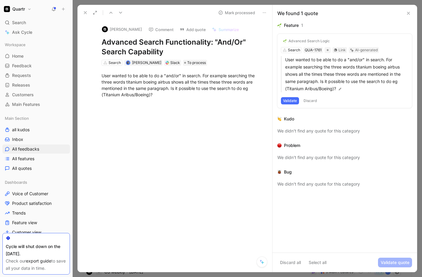
click at [287, 101] on button "Validate" at bounding box center [290, 100] width 18 height 7
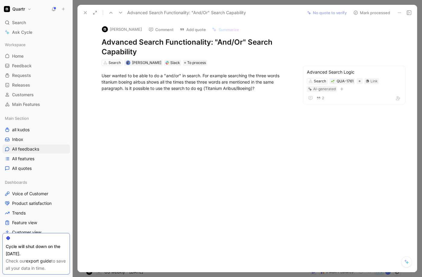
click at [377, 11] on button "Mark processed" at bounding box center [371, 12] width 42 height 8
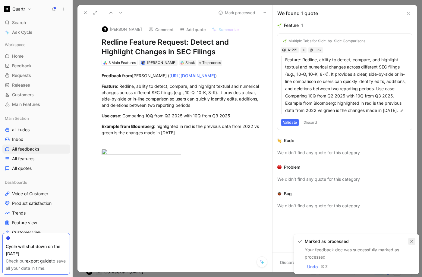
click at [392, 242] on icon "button" at bounding box center [412, 241] width 4 height 4
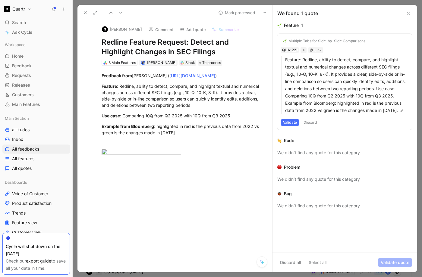
click at [289, 122] on button "Validate" at bounding box center [290, 122] width 18 height 7
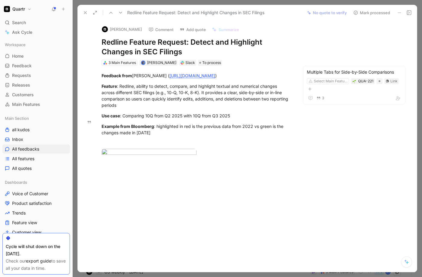
click at [369, 13] on button "Mark processed" at bounding box center [371, 12] width 42 height 8
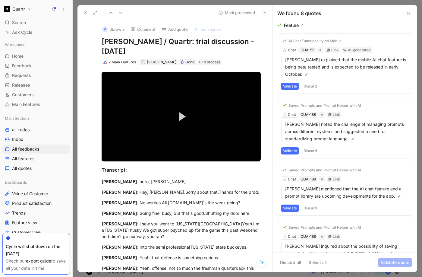
click at [309, 85] on button "Discard" at bounding box center [310, 86] width 18 height 7
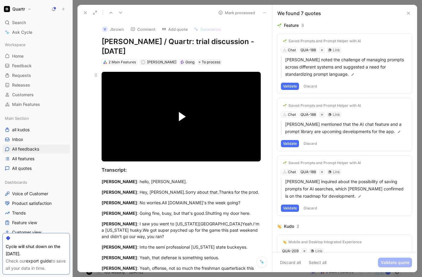
click at [182, 112] on span "Video Player" at bounding box center [182, 117] width 7 height 10
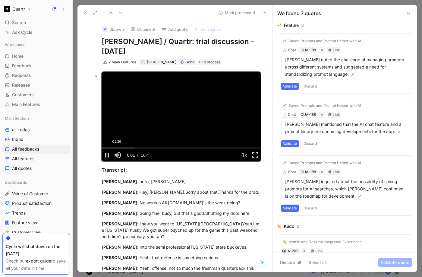
click at [116, 147] on div "Loaded : 21.04% 01:36 00:01" at bounding box center [181, 147] width 159 height 1
click at [125, 147] on div "02:29" at bounding box center [125, 147] width 0 height 1
click at [133, 147] on div "Loaded : 32.11% 03:25 02:30" at bounding box center [181, 147] width 159 height 1
click at [138, 147] on div "Loaded : 43.18% 03:52 03:27" at bounding box center [181, 147] width 159 height 1
click at [148, 147] on div "Loaded : 54.26% 04:56 05:13" at bounding box center [181, 147] width 159 height 1
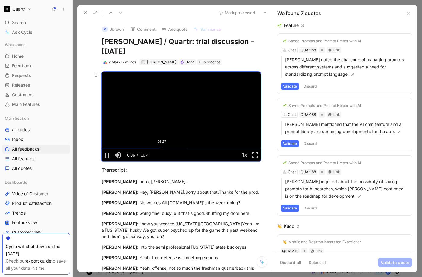
click at [161, 147] on div "Loaded : 54.26% 06:27 06:06" at bounding box center [181, 147] width 159 height 1
click at [165, 147] on div "06:47" at bounding box center [165, 147] width 0 height 1
click at [168, 147] on div "07:10" at bounding box center [168, 147] width 0 height 1
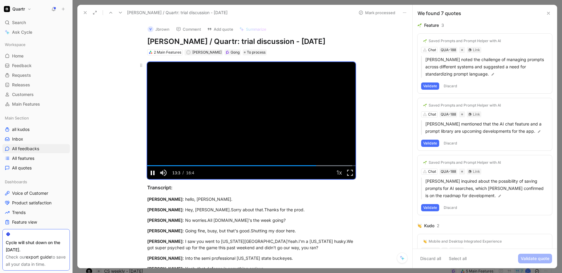
click at [151, 173] on span "Video Player" at bounding box center [152, 173] width 11 height 0
click at [153, 173] on span "Video Player" at bounding box center [152, 173] width 11 height 0
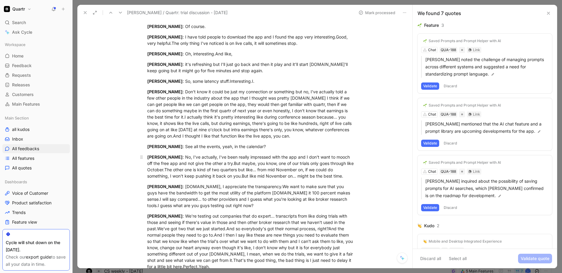
scroll to position [534, 0]
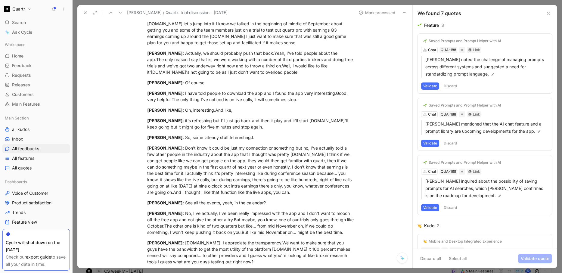
click at [392, 141] on button "Discard" at bounding box center [451, 143] width 18 height 7
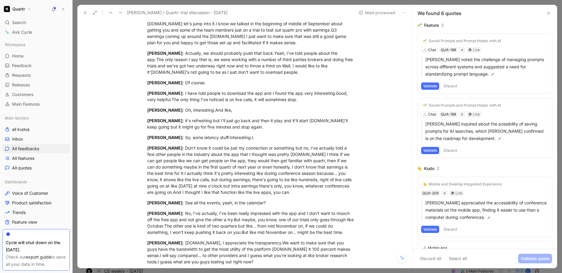
click at [392, 89] on button "Discard" at bounding box center [451, 86] width 18 height 7
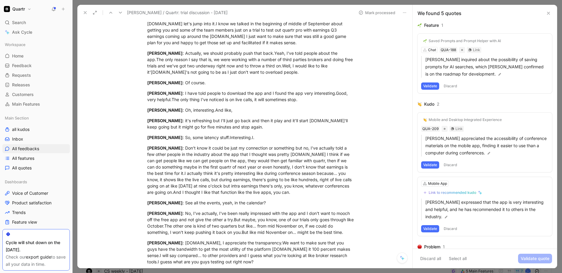
click at [392, 87] on button "Discard" at bounding box center [451, 86] width 18 height 7
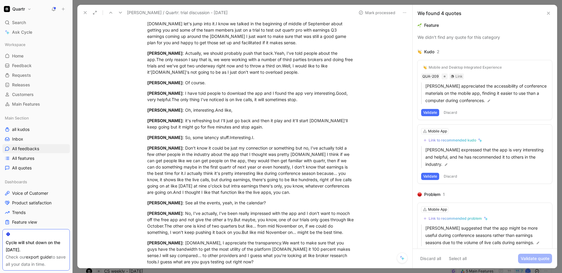
click at [392, 110] on button "Discard" at bounding box center [451, 112] width 18 height 7
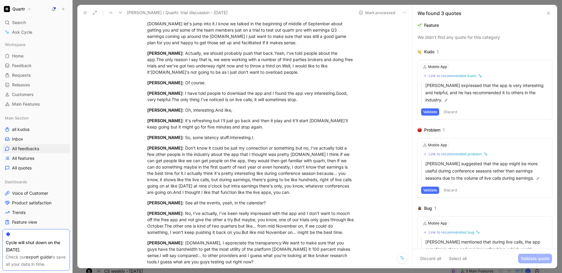
click at [392, 113] on button "Discard" at bounding box center [451, 111] width 18 height 7
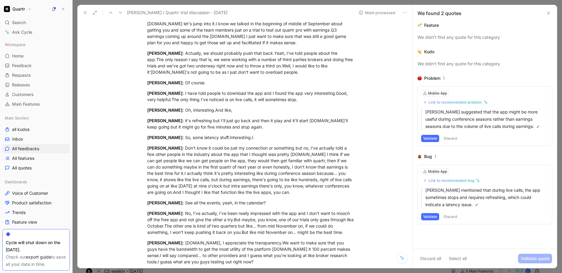
click at [392, 137] on button "Discard" at bounding box center [451, 138] width 18 height 7
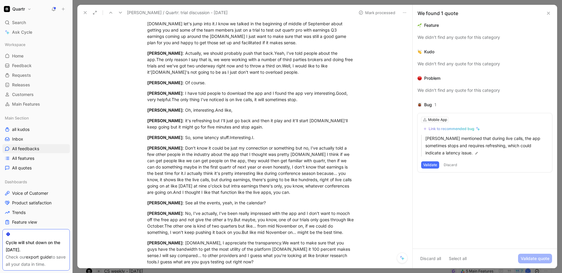
click at [392, 166] on button "Discard" at bounding box center [451, 164] width 18 height 7
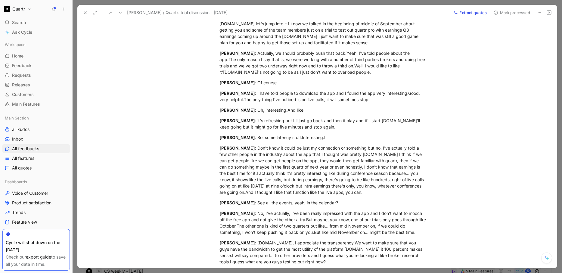
click at [392, 10] on button "Mark processed" at bounding box center [512, 12] width 42 height 8
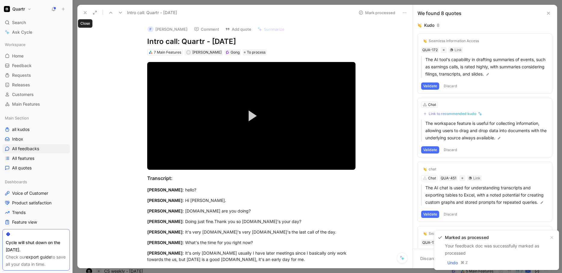
click at [86, 12] on icon at bounding box center [85, 12] width 5 height 5
